Goal: Transaction & Acquisition: Purchase product/service

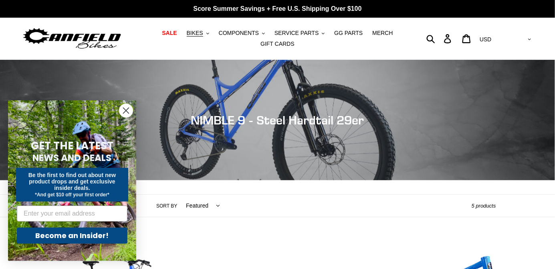
click at [124, 110] on circle "Close dialog" at bounding box center [125, 110] width 13 height 13
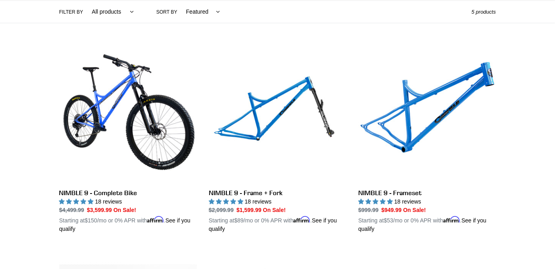
scroll to position [192, 0]
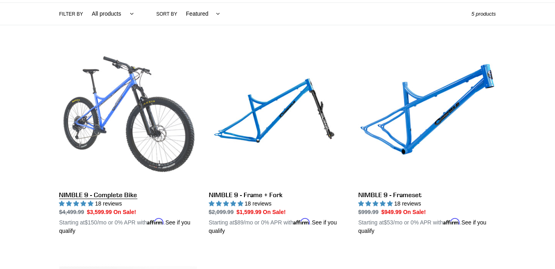
click at [154, 125] on link "NIMBLE 9 - Complete Bike" at bounding box center [128, 141] width 138 height 188
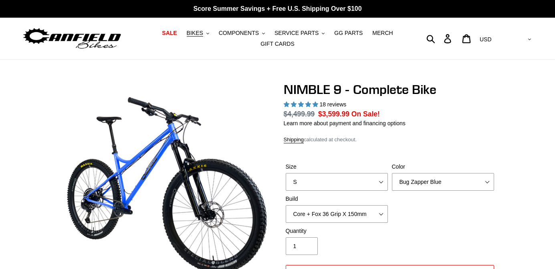
select select "highest-rating"
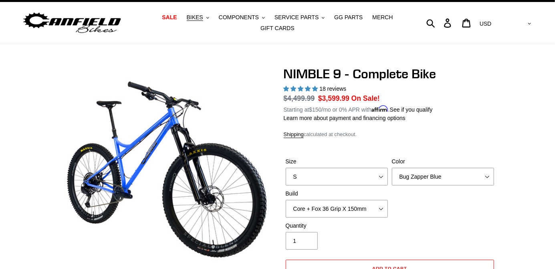
scroll to position [12, 0]
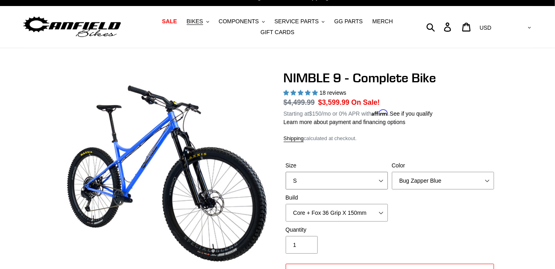
click at [373, 180] on select "S M L XL" at bounding box center [337, 181] width 102 height 18
click at [286, 172] on select "S M L XL" at bounding box center [337, 181] width 102 height 18
click at [357, 182] on select "S M L XL" at bounding box center [337, 181] width 102 height 18
click at [286, 172] on select "S M L XL" at bounding box center [337, 181] width 102 height 18
click at [370, 180] on select "S M L XL" at bounding box center [337, 181] width 102 height 18
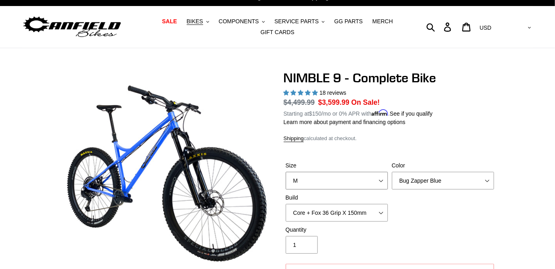
click at [286, 172] on select "S M L XL" at bounding box center [337, 181] width 102 height 18
click at [370, 177] on select "S M L XL" at bounding box center [337, 181] width 102 height 18
select select "S"
click at [286, 172] on select "S M L XL" at bounding box center [337, 181] width 102 height 18
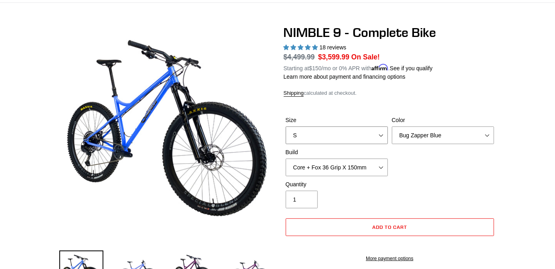
scroll to position [57, 0]
click at [474, 131] on select "Bug Zapper Blue Purple Haze - Sold Out Galaxy Black" at bounding box center [443, 135] width 102 height 18
select select "Galaxy Black"
click at [392, 126] on select "Bug Zapper Blue Purple Haze - Sold Out Galaxy Black" at bounding box center [443, 135] width 102 height 18
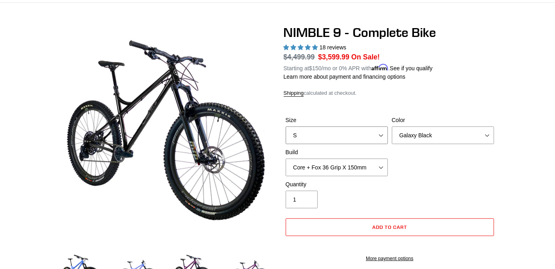
click at [370, 132] on select "S M L XL" at bounding box center [337, 135] width 102 height 18
click at [286, 126] on select "S M L XL" at bounding box center [337, 135] width 102 height 18
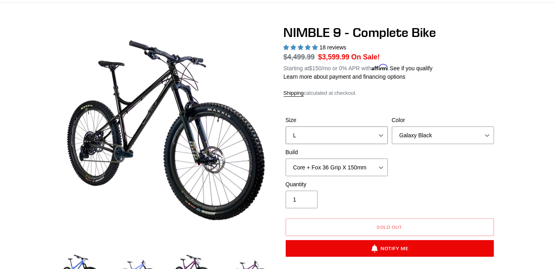
click at [368, 135] on select "S M L XL" at bounding box center [337, 135] width 102 height 18
select select "XL"
click at [286, 126] on select "S M L XL" at bounding box center [337, 135] width 102 height 18
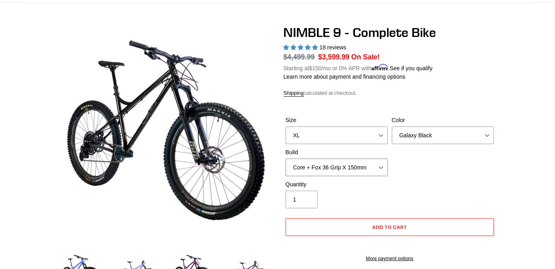
click at [370, 166] on select "Core + Fox 36 Grip X 150mm Pro + Fox 36 Grip X 150mm Core + RockShox Lyrik Ulti…" at bounding box center [337, 167] width 102 height 18
click at [286, 158] on select "Core + Fox 36 Grip X 150mm Pro + Fox 36 Grip X 150mm Core + RockShox Lyrik Ulti…" at bounding box center [337, 167] width 102 height 18
click at [372, 166] on select "Core + Fox 36 Grip X 150mm Pro + Fox 36 Grip X 150mm Core + RockShox Lyrik Ulti…" at bounding box center [337, 167] width 102 height 18
click at [286, 158] on select "Core + Fox 36 Grip X 150mm Pro + Fox 36 Grip X 150mm Core + RockShox Lyrik Ulti…" at bounding box center [337, 167] width 102 height 18
click at [377, 166] on select "Core + Fox 36 Grip X 150mm Pro + Fox 36 Grip X 150mm Core + RockShox Lyrik Ulti…" at bounding box center [337, 167] width 102 height 18
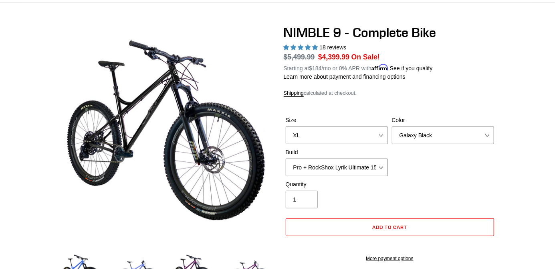
select select "Core + RockShox Lyrik Ultimate 150mm"
click at [286, 158] on select "Core + Fox 36 Grip X 150mm Pro + Fox 36 Grip X 150mm Core + RockShox Lyrik Ulti…" at bounding box center [337, 167] width 102 height 18
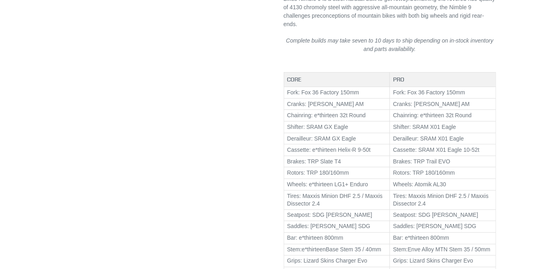
scroll to position [465, 0]
